Goal: Navigation & Orientation: Find specific page/section

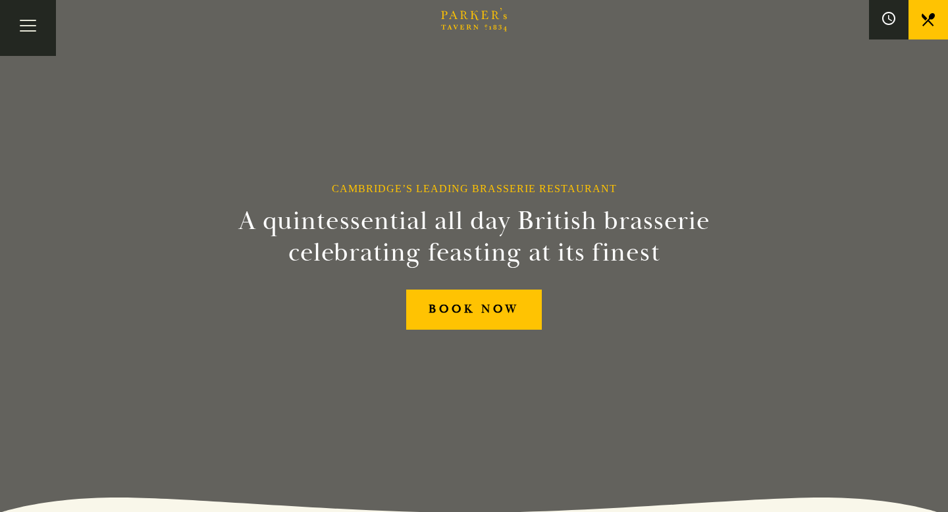
click at [486, 18] on icon "Brasserie Restaurant Cambridge | Parker's Tavern Cambridge Parker's Tavern is a…" at bounding box center [474, 20] width 66 height 24
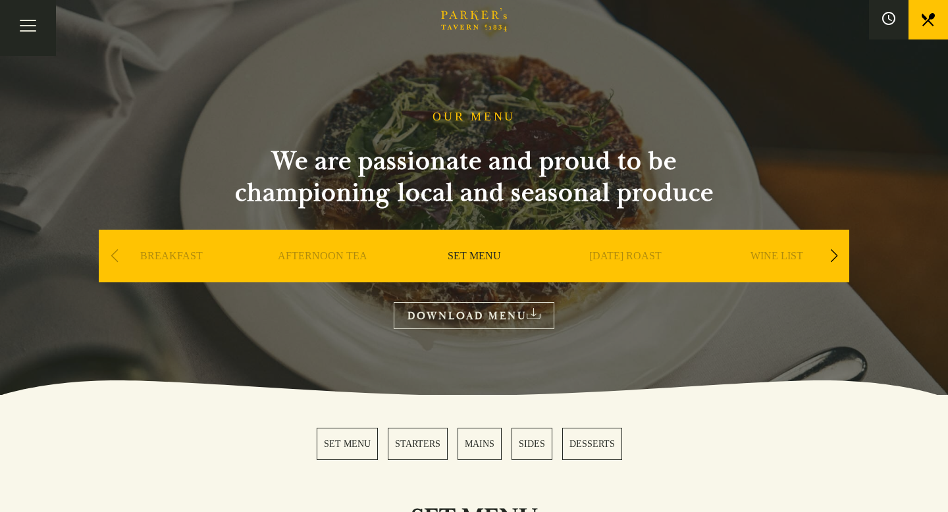
click at [838, 255] on div "Next slide" at bounding box center [833, 255] width 18 height 29
click at [652, 254] on link "A LA CARTE" at bounding box center [625, 275] width 61 height 53
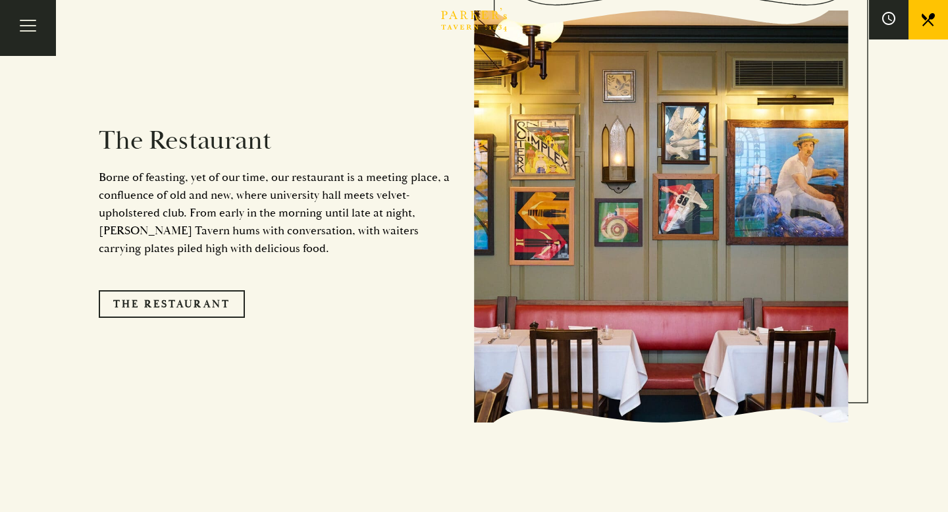
scroll to position [1077, 0]
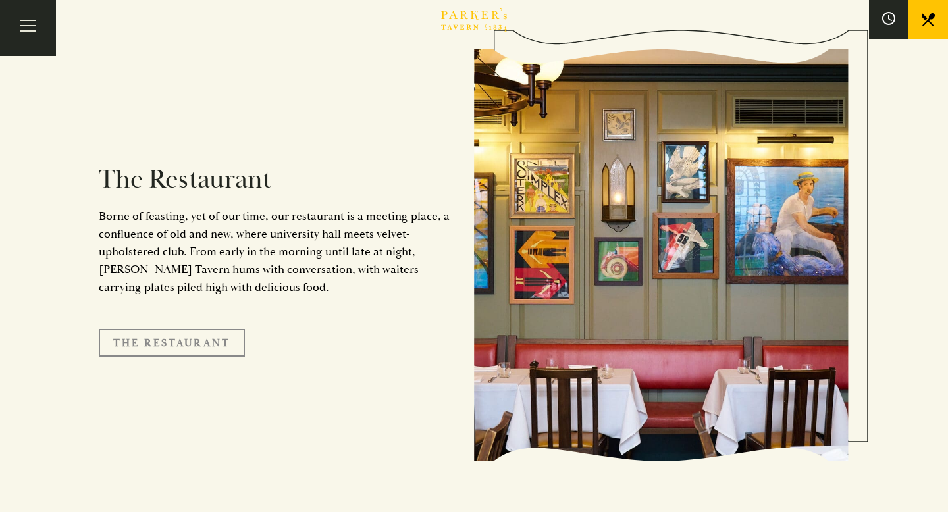
click at [187, 330] on link "The Restaurant" at bounding box center [172, 343] width 146 height 28
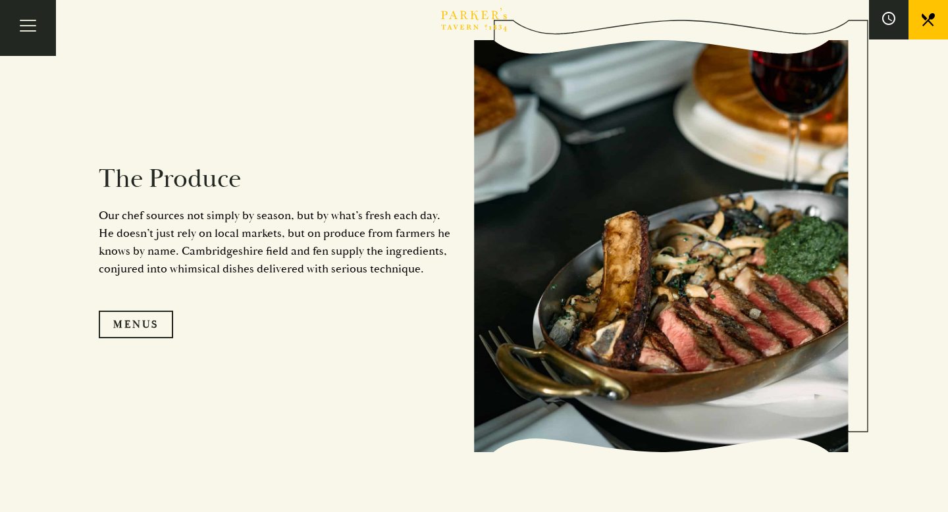
scroll to position [1223, 0]
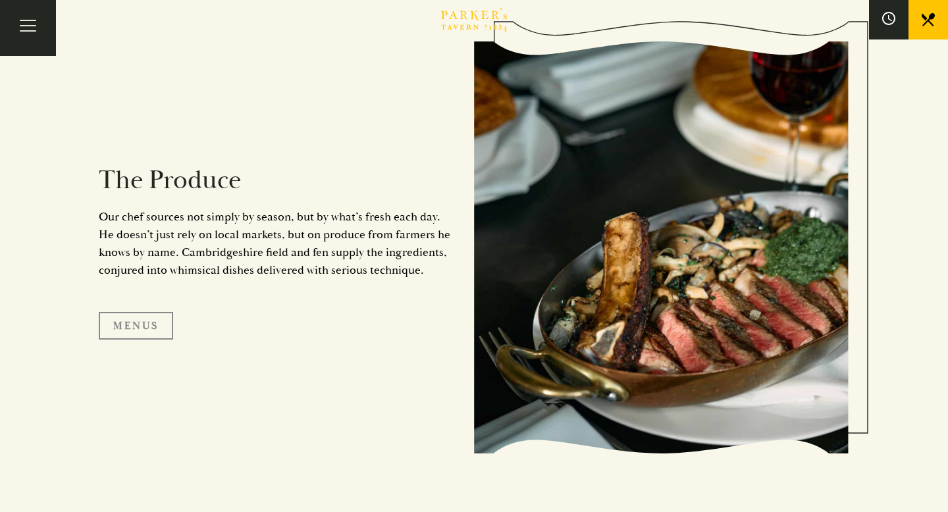
click at [137, 322] on link "Menus" at bounding box center [136, 326] width 74 height 28
